Goal: Use online tool/utility: Utilize a website feature to perform a specific function

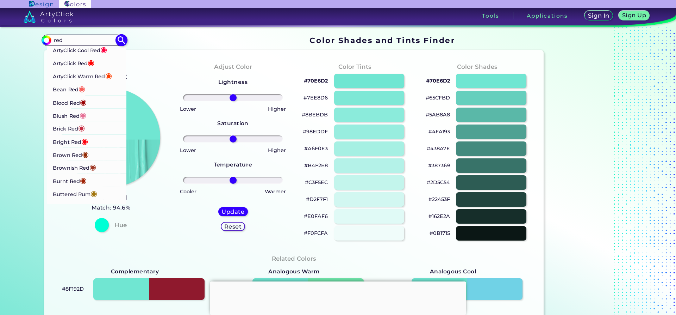
type input "red"
click at [79, 50] on p "ArtyClick Cool Red ◉" at bounding box center [80, 49] width 55 height 13
type input "#ff003f"
type input "#FF003F"
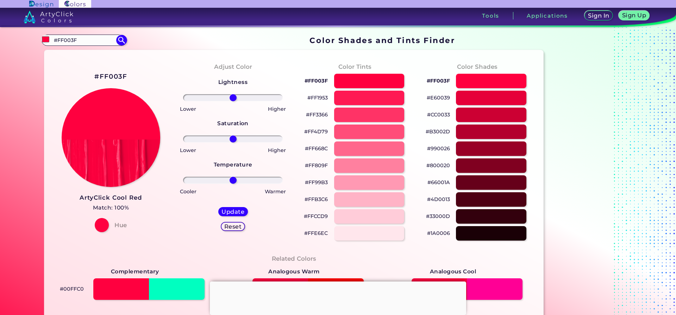
click at [111, 76] on h2 "#FF003F" at bounding box center [110, 76] width 33 height 9
copy h2 "FF003F"
drag, startPoint x: 99, startPoint y: 75, endPoint x: 125, endPoint y: 77, distance: 26.8
click at [125, 77] on h2 "#FF003F" at bounding box center [110, 76] width 33 height 9
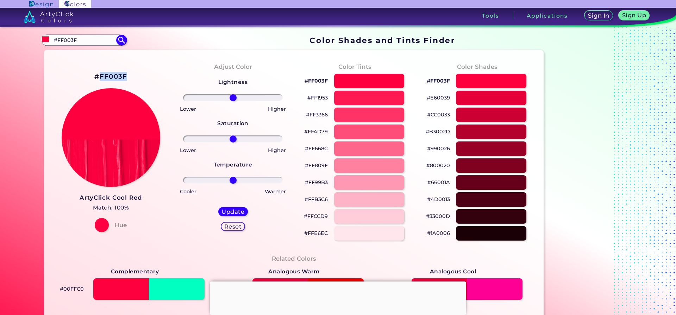
copy h2 "FF003F"
